Goal: Navigation & Orientation: Understand site structure

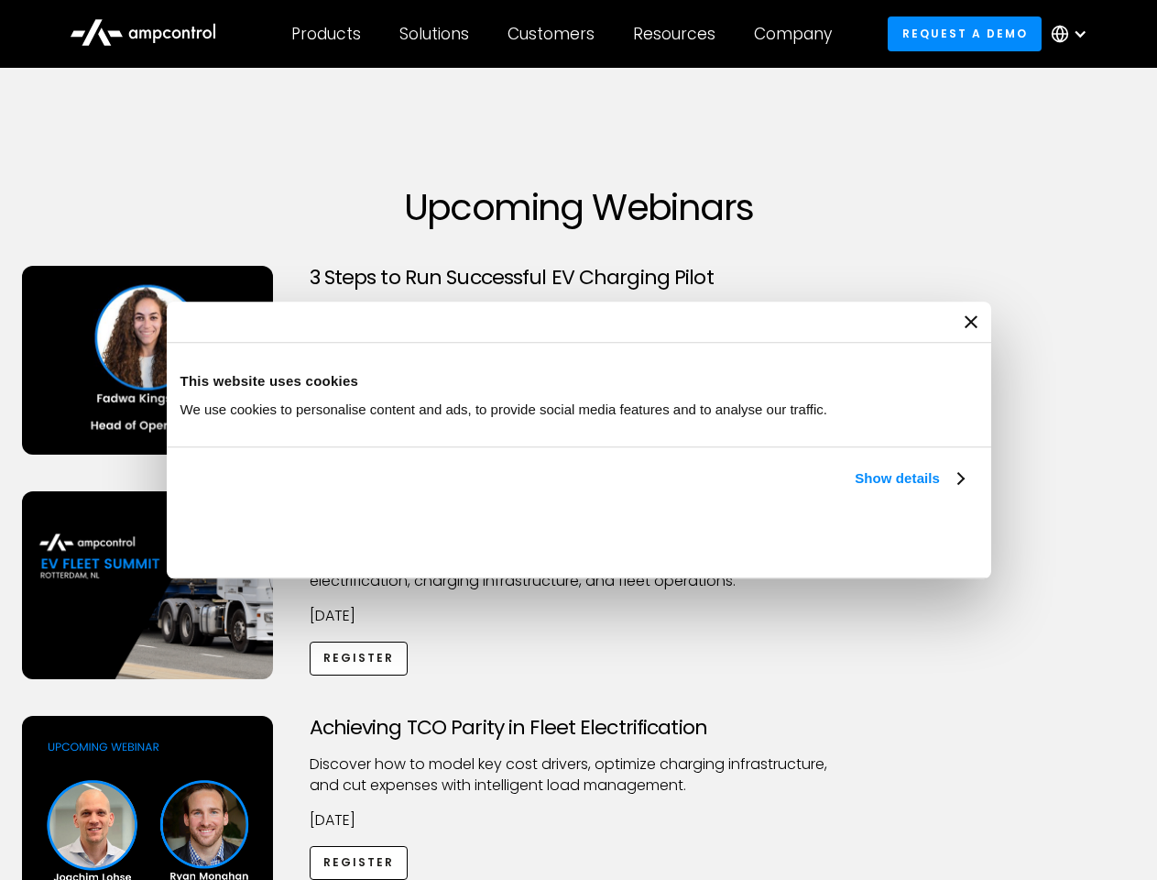
click at [855, 489] on link "Show details" at bounding box center [909, 478] width 108 height 22
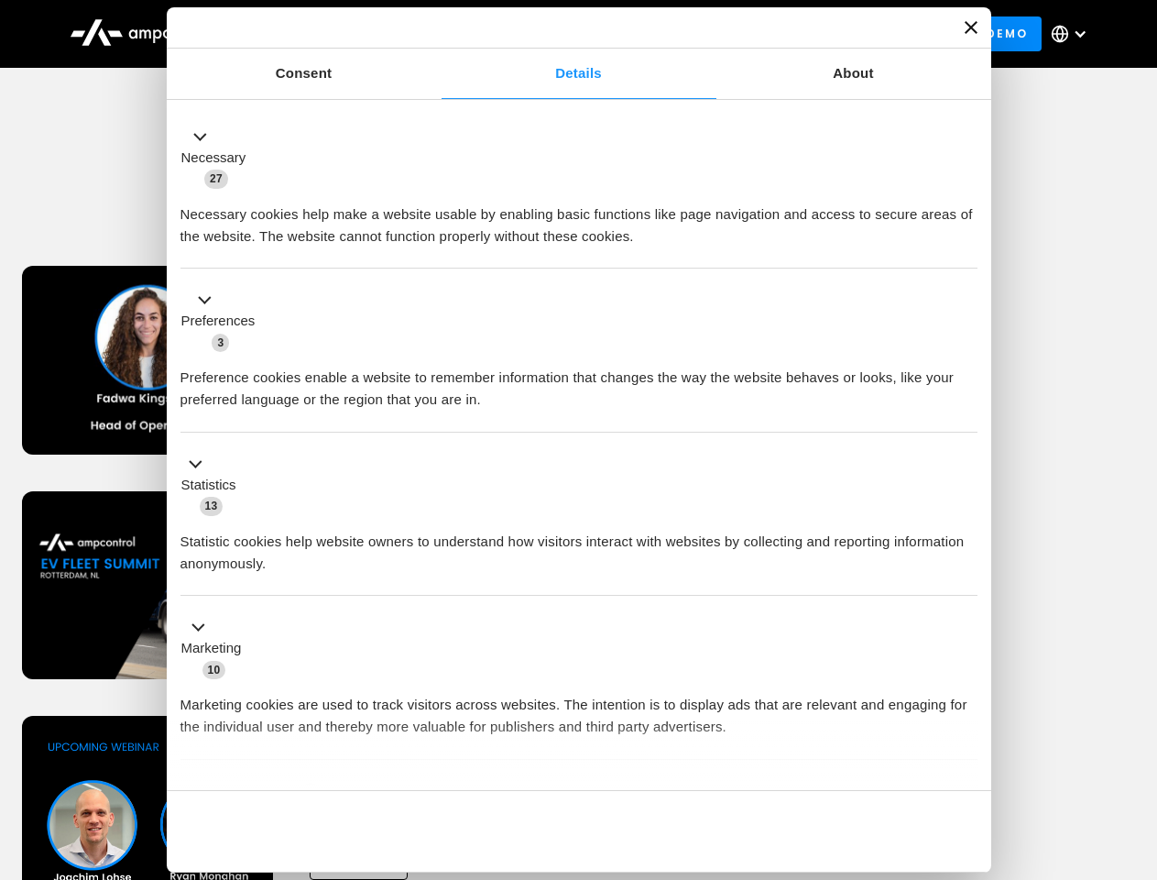
click at [966, 596] on li "Statistics 13 Statistic cookies help website owners to understand how visitors …" at bounding box center [579, 514] width 797 height 164
click at [1137, 739] on div "Achieving TCO Parity in Fleet Electrification Discover how to model key cost dr…" at bounding box center [579, 860] width 1151 height 288
click at [564, 34] on div "Customers" at bounding box center [551, 34] width 87 height 20
click at [325, 34] on div "Products" at bounding box center [326, 34] width 70 height 20
click at [435, 34] on div "Solutions" at bounding box center [434, 34] width 70 height 20
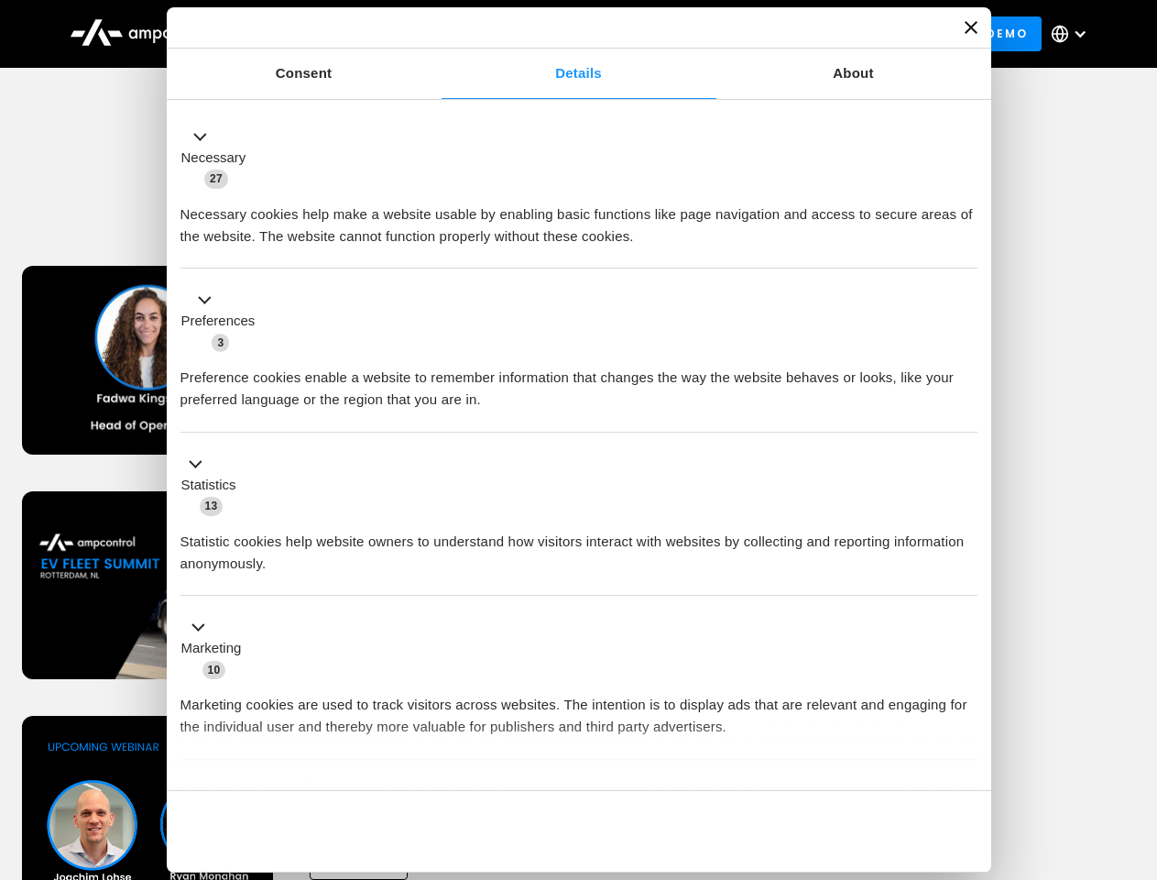
click at [554, 34] on div "Customers" at bounding box center [551, 34] width 87 height 20
click at [678, 34] on div "Resources" at bounding box center [674, 34] width 82 height 20
click at [799, 34] on div "Company" at bounding box center [793, 34] width 78 height 20
click at [1074, 34] on div at bounding box center [1080, 34] width 15 height 15
